Goal: Navigation & Orientation: Find specific page/section

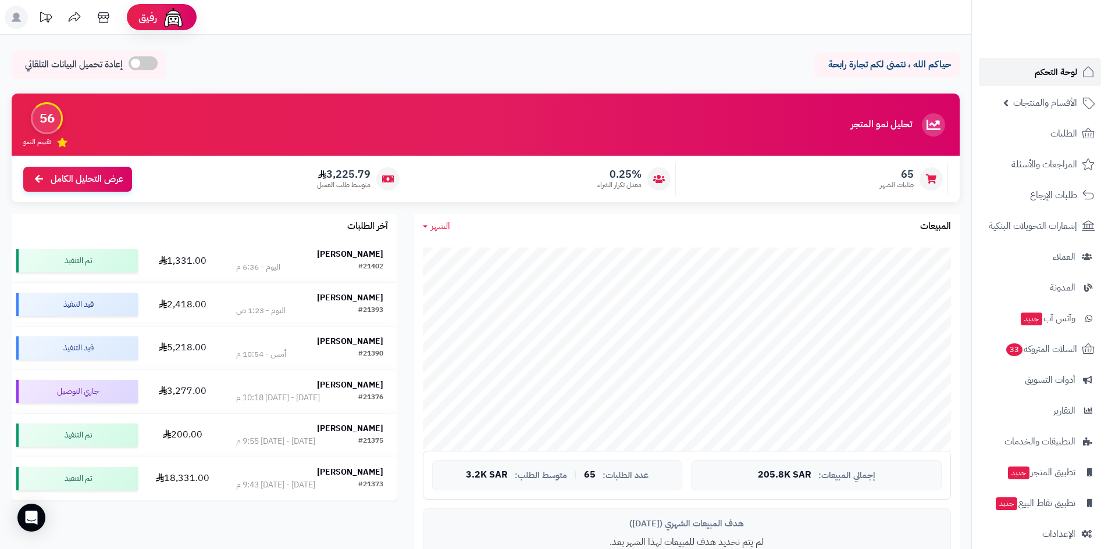
click at [1038, 65] on span "لوحة التحكم" at bounding box center [1055, 72] width 42 height 16
click at [1050, 67] on span "لوحة التحكم" at bounding box center [1055, 72] width 42 height 16
